Goal: Find specific page/section: Find specific page/section

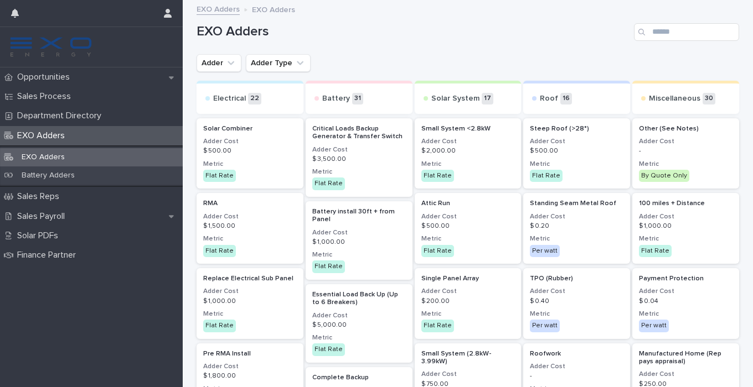
scroll to position [1312, 0]
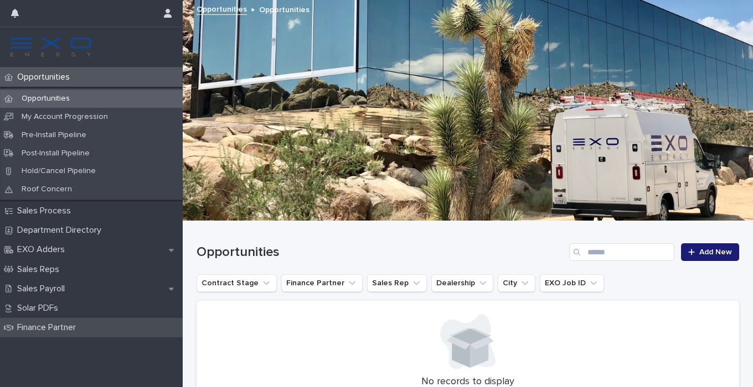
click at [75, 328] on p "Finance Partner" at bounding box center [49, 328] width 72 height 11
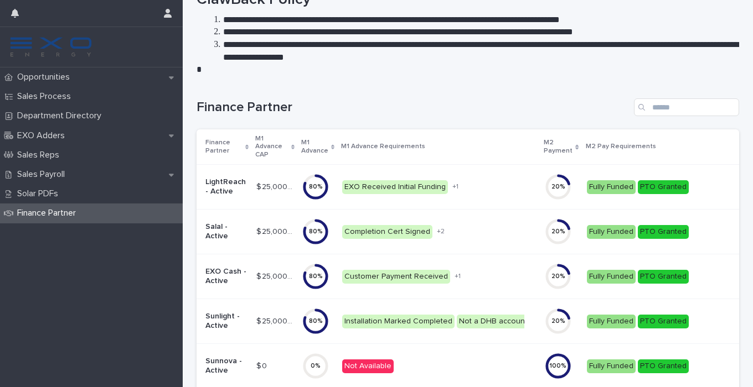
scroll to position [63, 0]
